Goal: Transaction & Acquisition: Purchase product/service

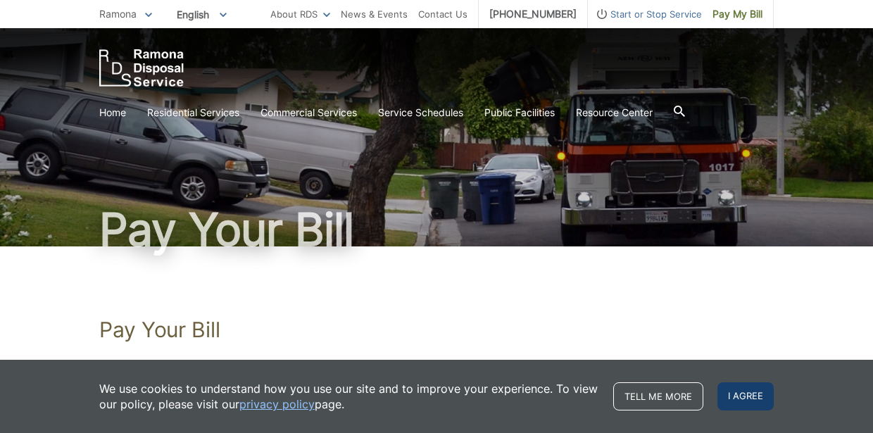
click at [742, 392] on span "I agree" at bounding box center [746, 396] width 56 height 28
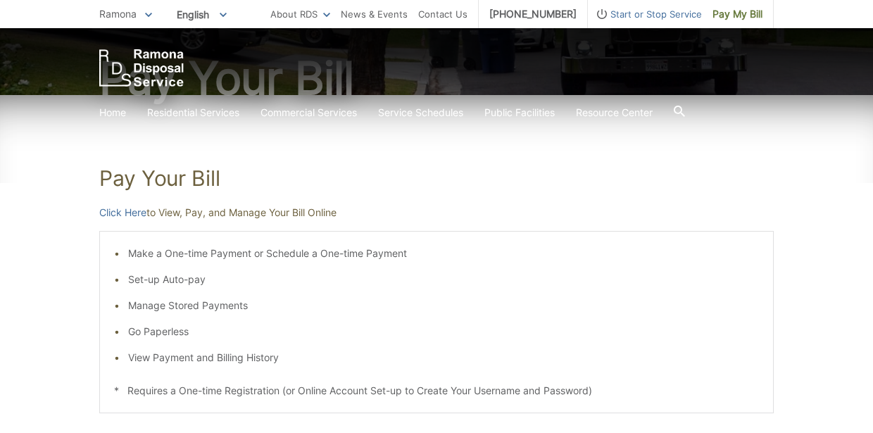
scroll to position [152, 0]
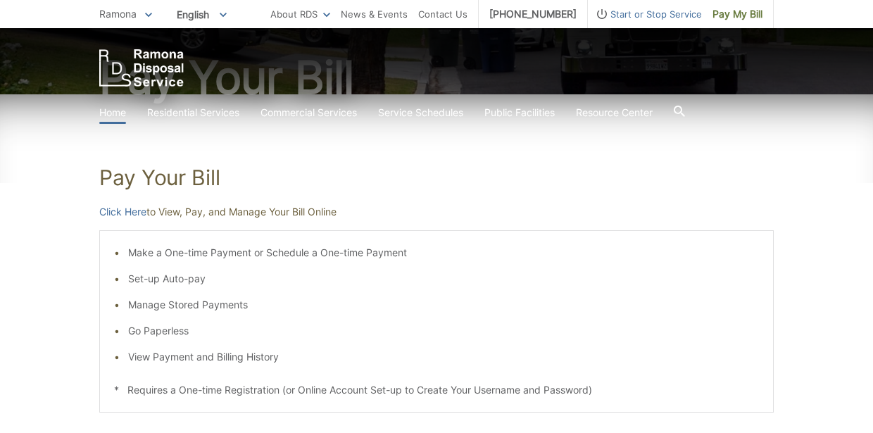
click at [117, 113] on link "Home" at bounding box center [112, 112] width 27 height 15
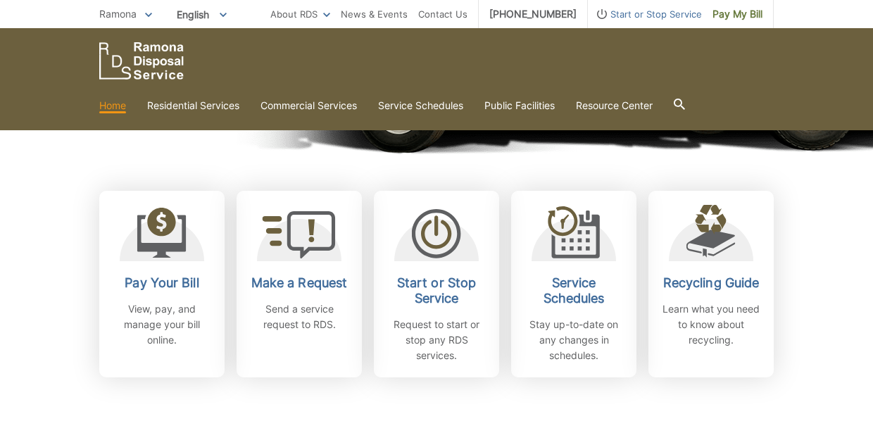
scroll to position [323, 0]
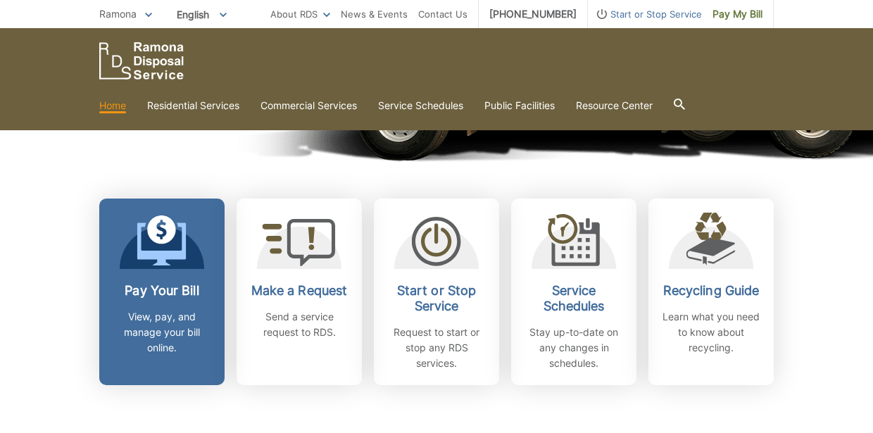
click at [178, 299] on div "Pay Your Bill View, pay, and manage your bill online." at bounding box center [162, 319] width 104 height 73
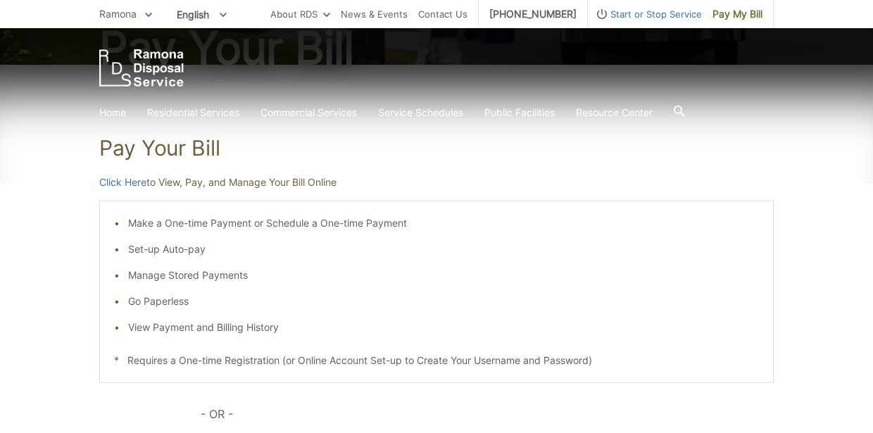
scroll to position [188, 0]
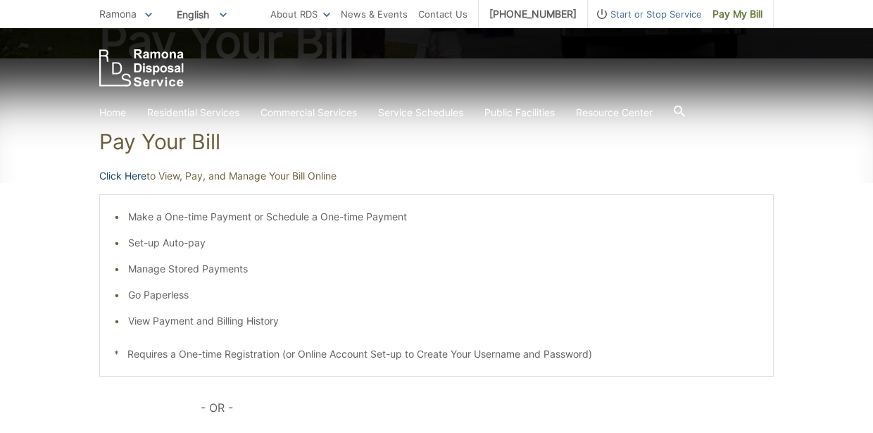
click at [124, 176] on link "Click Here" at bounding box center [122, 175] width 47 height 15
